Goal: Information Seeking & Learning: Check status

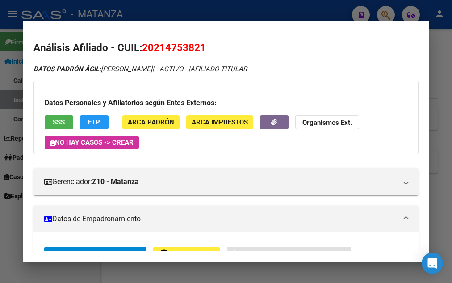
scroll to position [97, 0]
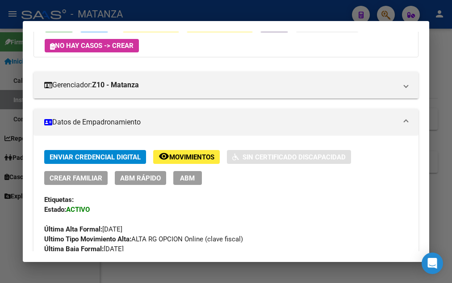
click at [218, 9] on div at bounding box center [226, 141] width 452 height 283
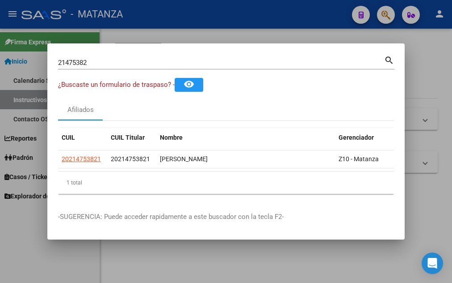
click at [218, 9] on div at bounding box center [226, 141] width 452 height 283
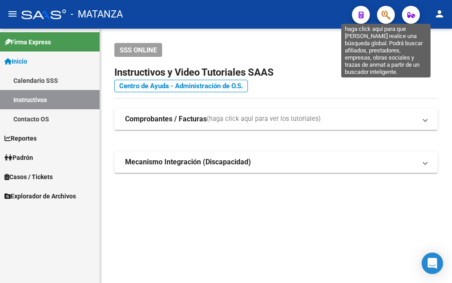
click at [383, 17] on icon "button" at bounding box center [386, 15] width 9 height 10
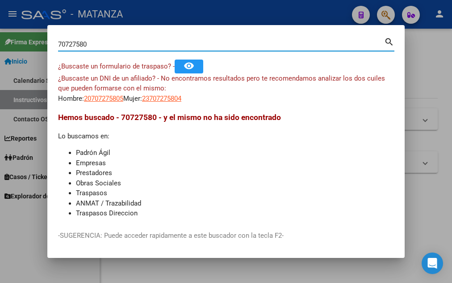
drag, startPoint x: 91, startPoint y: 44, endPoint x: 25, endPoint y: 47, distance: 65.8
click at [58, 47] on input "70727580" at bounding box center [221, 44] width 326 height 8
type input "24113731"
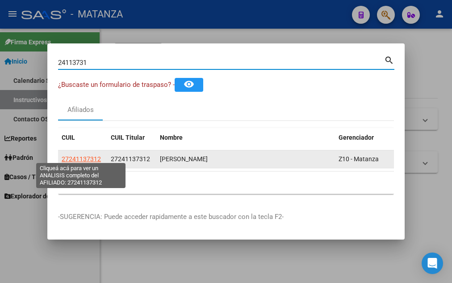
click at [82, 155] on span "27241137312" at bounding box center [81, 158] width 39 height 7
type textarea "27241137312"
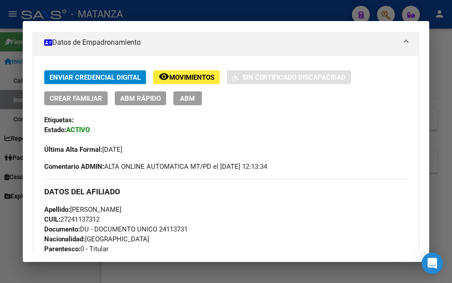
scroll to position [193, 0]
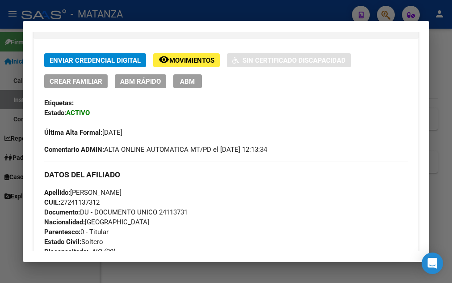
click at [34, 104] on div "Enviar Credencial Digital remove_red_eye Movimientos Sin Certificado Discapacid…" at bounding box center [227, 275] width 386 height 445
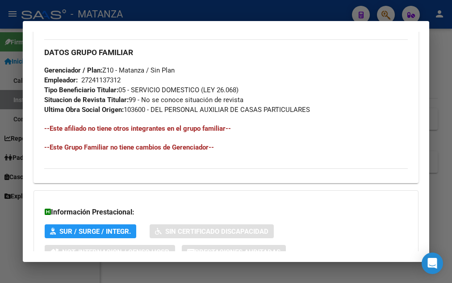
scroll to position [583, 0]
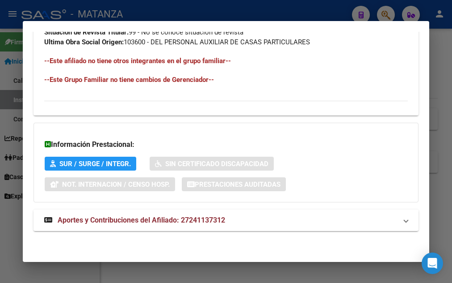
drag, startPoint x: 45, startPoint y: 101, endPoint x: 208, endPoint y: 102, distance: 162.7
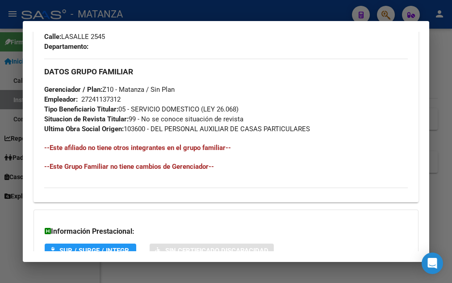
drag, startPoint x: 321, startPoint y: 5, endPoint x: 306, endPoint y: 7, distance: 15.3
click at [321, 6] on div at bounding box center [226, 141] width 452 height 283
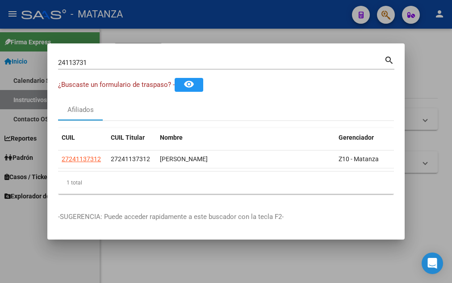
click at [232, 20] on div at bounding box center [226, 141] width 452 height 283
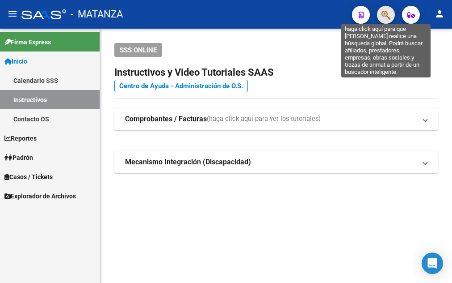
click at [385, 15] on icon "button" at bounding box center [386, 15] width 9 height 10
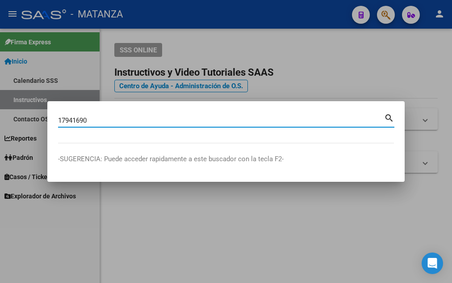
type input "17941690"
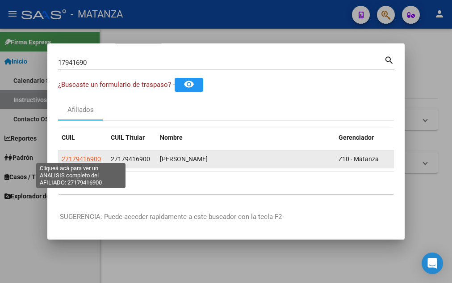
click at [74, 155] on span "27179416900" at bounding box center [81, 158] width 39 height 7
type textarea "27179416900"
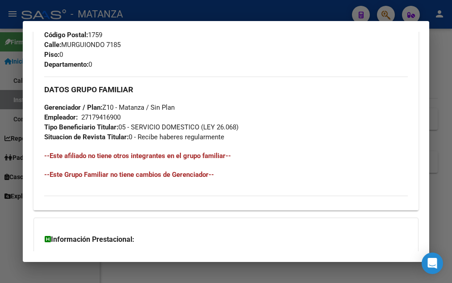
scroll to position [492, 0]
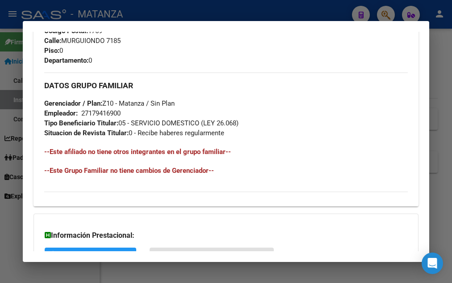
drag, startPoint x: 43, startPoint y: 150, endPoint x: 238, endPoint y: 135, distance: 195.6
click at [186, 7] on div at bounding box center [226, 141] width 452 height 283
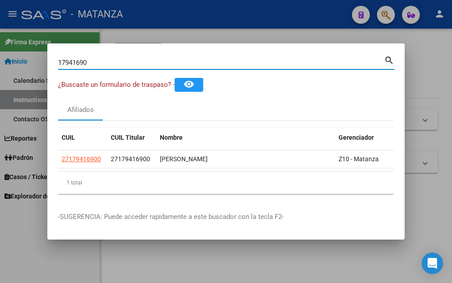
drag, startPoint x: 100, startPoint y: 55, endPoint x: -3, endPoint y: 65, distance: 103.3
click at [58, 65] on input "17941690" at bounding box center [221, 63] width 326 height 8
type input "17990345"
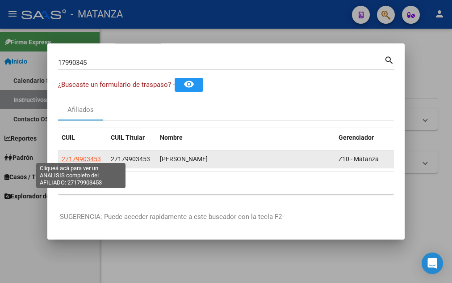
click at [89, 155] on span "27179903453" at bounding box center [81, 158] width 39 height 7
type textarea "27179903453"
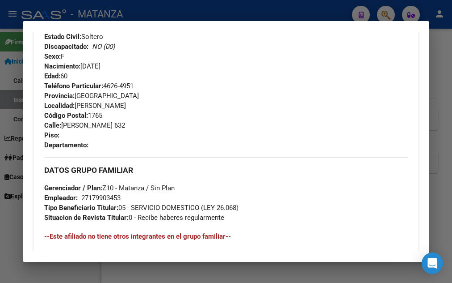
scroll to position [397, 0]
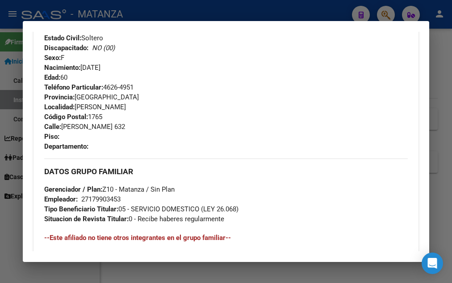
drag, startPoint x: 42, startPoint y: 100, endPoint x: 231, endPoint y: 215, distance: 220.7
click at [231, 220] on div "Enviar Credencial Digital remove_red_eye Movimientos Sin Certificado Discapacid…" at bounding box center [227, 67] width 386 height 435
click at [185, 11] on div at bounding box center [226, 141] width 452 height 283
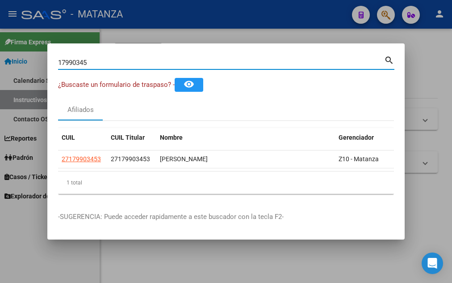
drag, startPoint x: 90, startPoint y: 56, endPoint x: 26, endPoint y: 65, distance: 64.9
click at [58, 65] on input "17990345" at bounding box center [221, 63] width 326 height 8
type input "93000591"
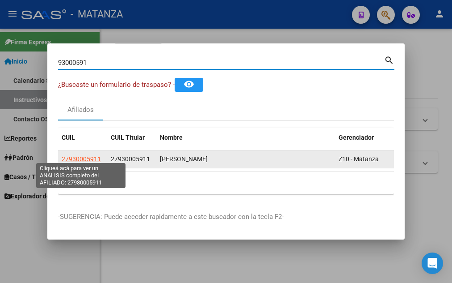
click at [84, 156] on span "27930005911" at bounding box center [81, 158] width 39 height 7
type textarea "27930005911"
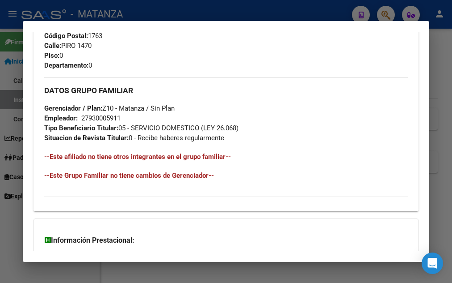
scroll to position [499, 0]
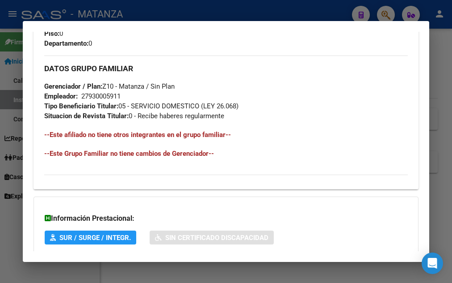
drag, startPoint x: 41, startPoint y: 105, endPoint x: 245, endPoint y: 115, distance: 205.0
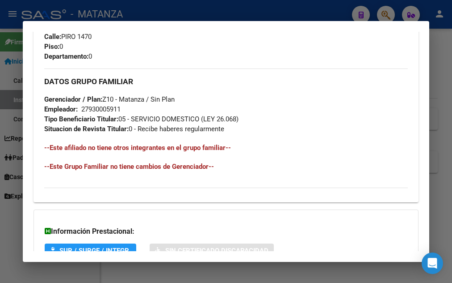
scroll to position [293, 0]
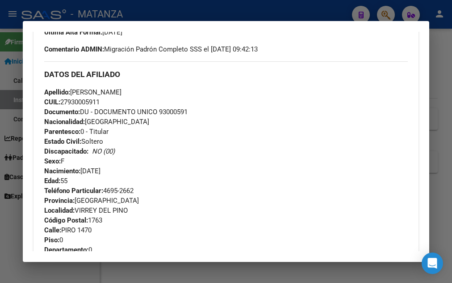
click at [190, 15] on div at bounding box center [226, 141] width 452 height 283
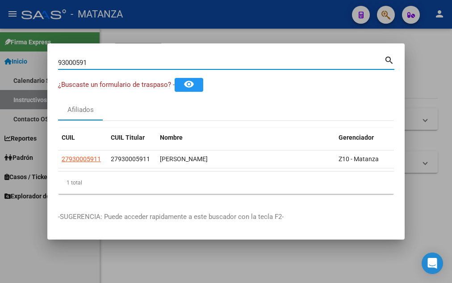
drag, startPoint x: 102, startPoint y: 59, endPoint x: 30, endPoint y: 59, distance: 72.4
click at [58, 59] on input "93000591" at bounding box center [221, 63] width 326 height 8
type input "94586036"
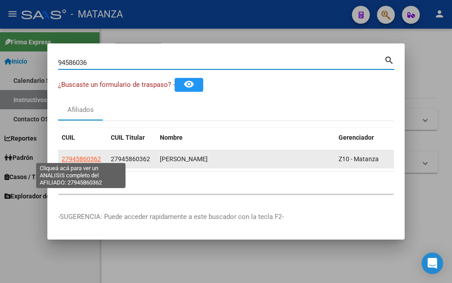
click at [84, 155] on span "27945860362" at bounding box center [81, 158] width 39 height 7
type textarea "27945860362"
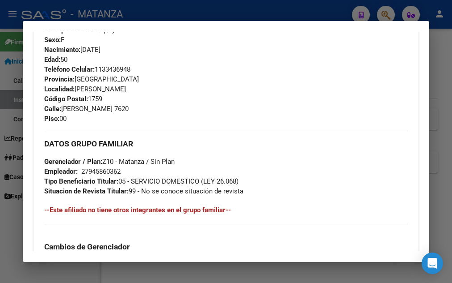
scroll to position [408, 0]
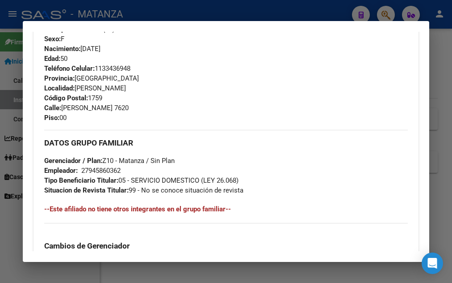
drag, startPoint x: 39, startPoint y: 149, endPoint x: 251, endPoint y: 190, distance: 216.0
click at [251, 190] on div "Enviar Credencial Digital remove_red_eye Movimientos Sin Certificado Discapacid…" at bounding box center [227, 89] width 386 height 503
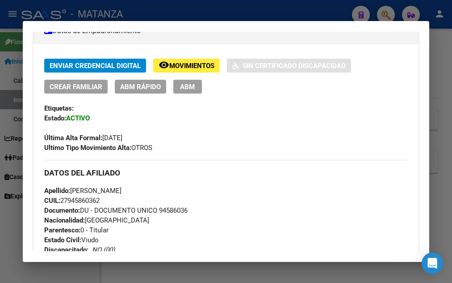
scroll to position [167, 0]
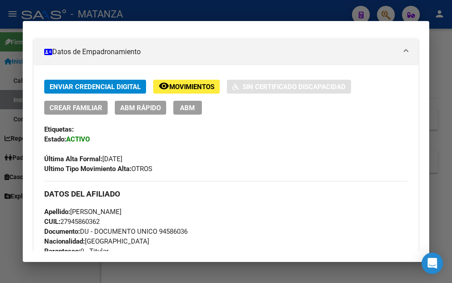
click at [203, 13] on div at bounding box center [226, 141] width 452 height 283
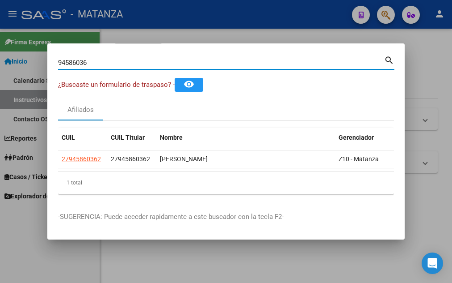
drag, startPoint x: 91, startPoint y: 60, endPoint x: 20, endPoint y: 58, distance: 71.1
click at [58, 59] on input "94586036" at bounding box center [221, 63] width 326 height 8
type input "22983376"
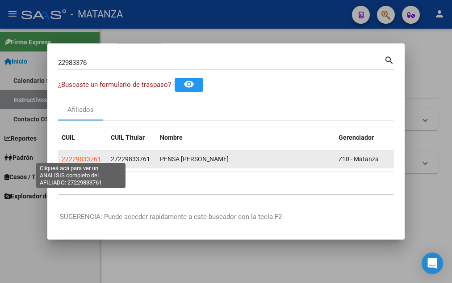
click at [74, 155] on span "27229833761" at bounding box center [81, 158] width 39 height 7
type textarea "27229833761"
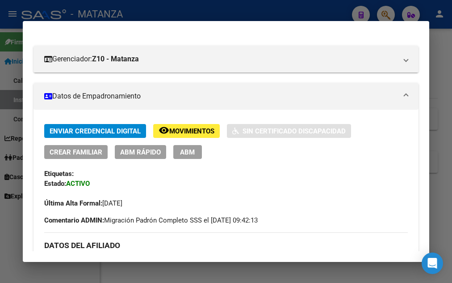
scroll to position [145, 0]
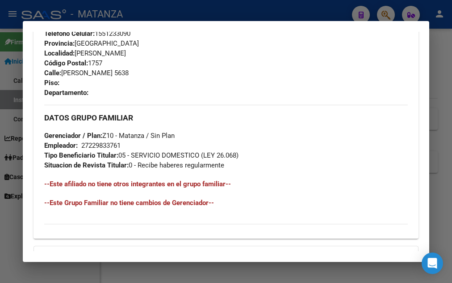
scroll to position [475, 0]
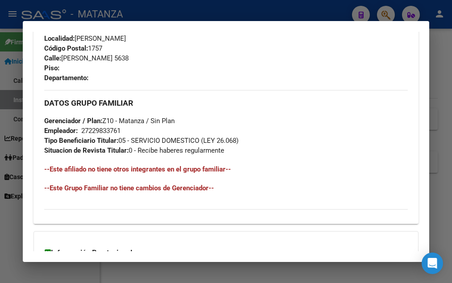
drag, startPoint x: 45, startPoint y: 150, endPoint x: 240, endPoint y: 152, distance: 195.4
drag, startPoint x: 341, startPoint y: 123, endPoint x: 338, endPoint y: 114, distance: 9.6
click at [338, 114] on div "DATOS GRUPO FAMILIAR Gerenciador / Plan: Z10 - Matanza / Sin Plan Empleador: 27…" at bounding box center [226, 122] width 364 height 65
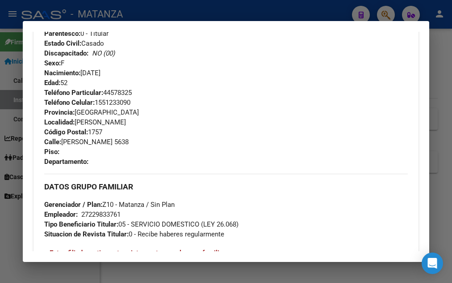
scroll to position [410, 0]
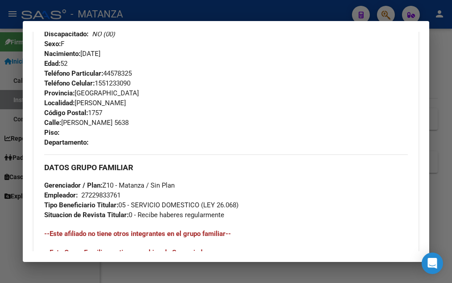
drag, startPoint x: 41, startPoint y: 158, endPoint x: 228, endPoint y: 216, distance: 195.4
click at [228, 216] on div "Enviar Credencial Digital remove_red_eye Movimientos Sin Certificado Discapacid…" at bounding box center [227, 58] width 386 height 445
